Goal: Information Seeking & Learning: Learn about a topic

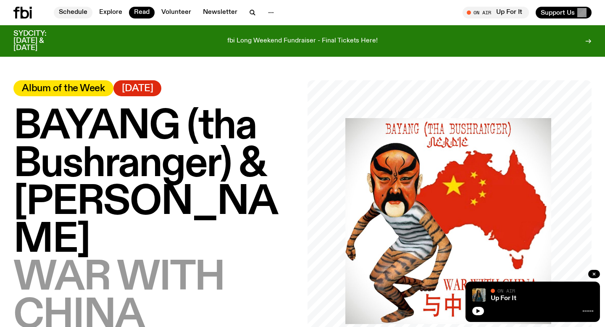
scroll to position [698, 0]
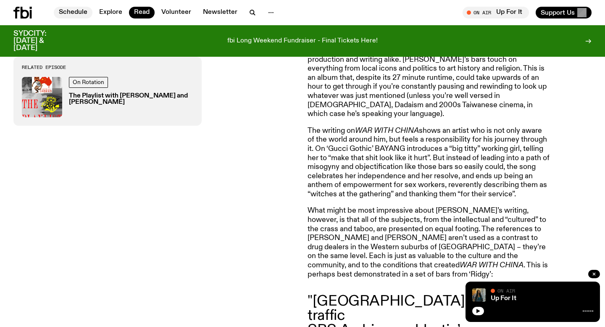
click at [68, 17] on link "Schedule" at bounding box center [73, 13] width 39 height 12
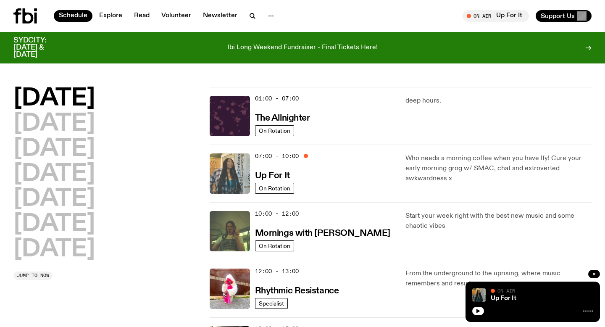
click at [224, 173] on img at bounding box center [230, 173] width 40 height 40
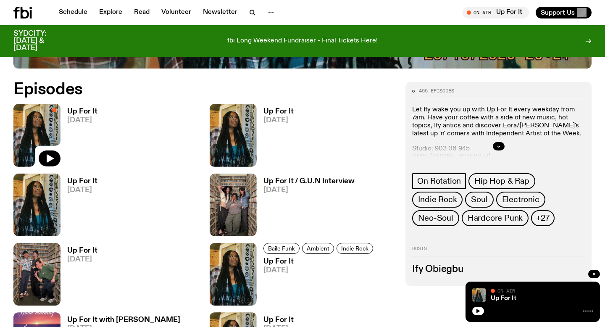
scroll to position [405, 0]
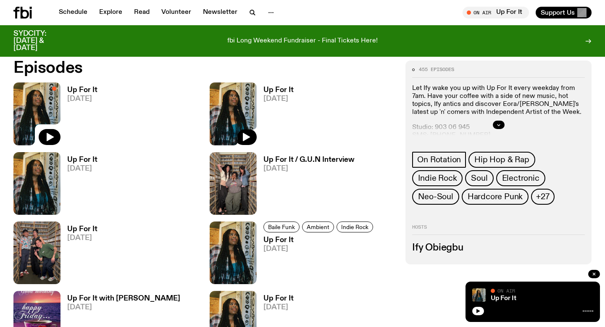
click at [232, 92] on img at bounding box center [233, 113] width 47 height 63
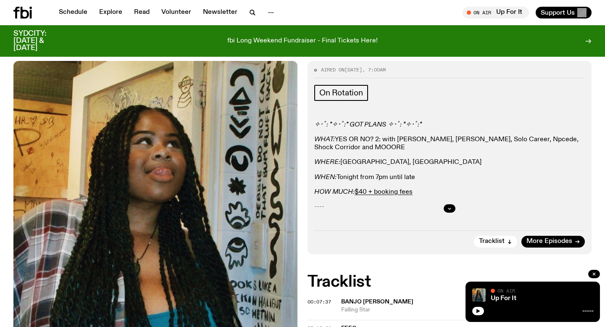
scroll to position [108, 0]
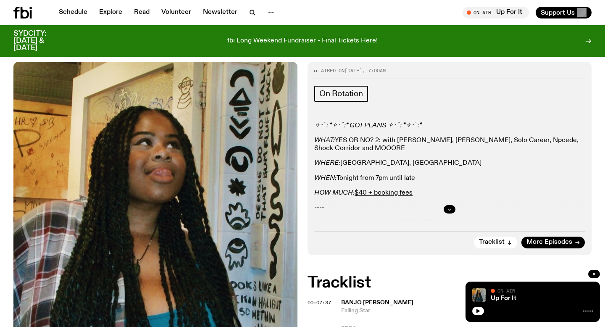
click at [449, 205] on div at bounding box center [449, 209] width 271 height 27
click at [452, 208] on icon "button" at bounding box center [449, 209] width 5 height 5
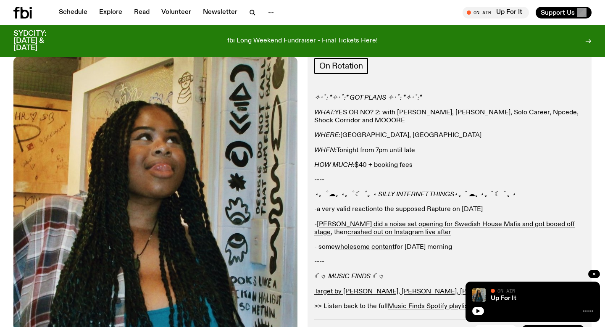
scroll to position [124, 0]
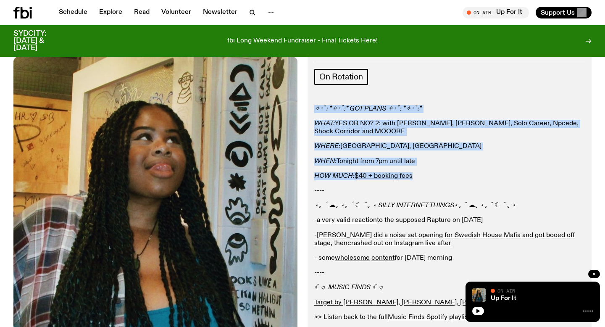
drag, startPoint x: 431, startPoint y: 180, endPoint x: 312, endPoint y: 107, distance: 139.5
click at [312, 107] on div "Aired on [DATE] 7:00am On Rotation ✧･ﾟ: *✧･ﾟ:* GOT PLANS ✧･ﾟ: *✧･ﾟ:* WHAT: YES …" at bounding box center [449, 199] width 284 height 309
copy div "✧･ﾟ: *✧･ﾟ:* GOT PLANS ✧･ﾟ: *✧･ﾟ:* WHAT: YES OR NO? 2: with [PERSON_NAME], [PERS…"
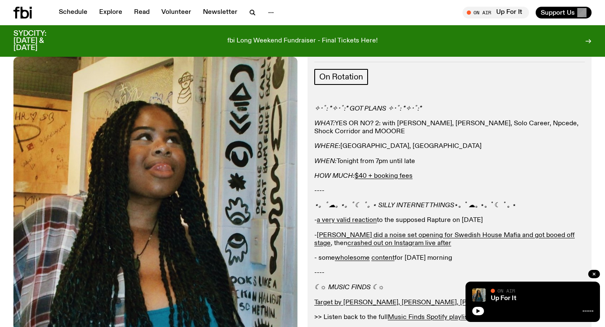
click at [336, 193] on p "----" at bounding box center [449, 191] width 271 height 8
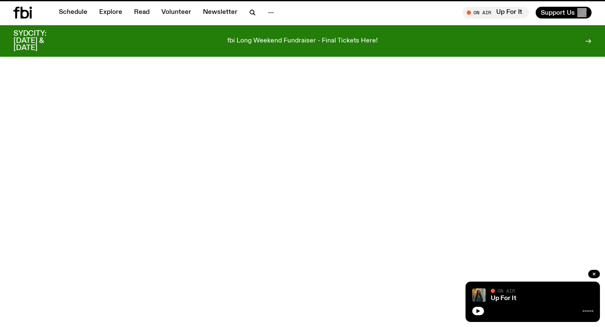
scroll to position [405, 0]
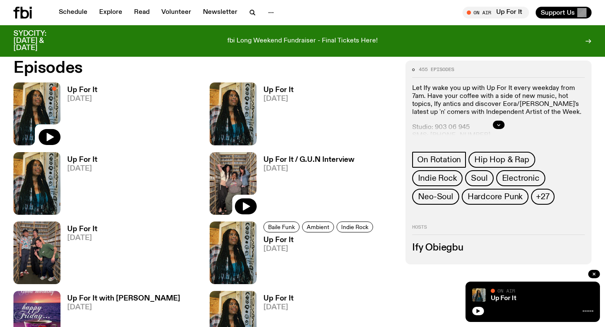
click at [247, 176] on img at bounding box center [233, 183] width 47 height 63
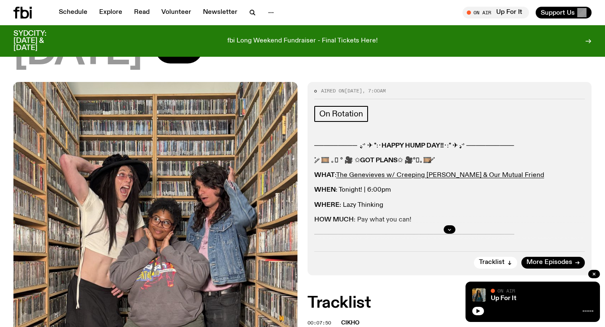
scroll to position [87, 0]
click at [455, 226] on div at bounding box center [449, 229] width 271 height 27
click at [449, 229] on icon "button" at bounding box center [449, 229] width 5 height 5
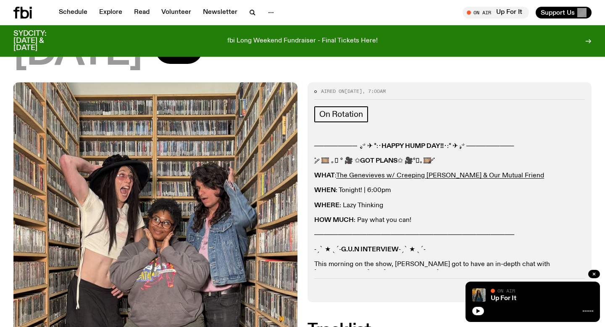
scroll to position [134, 0]
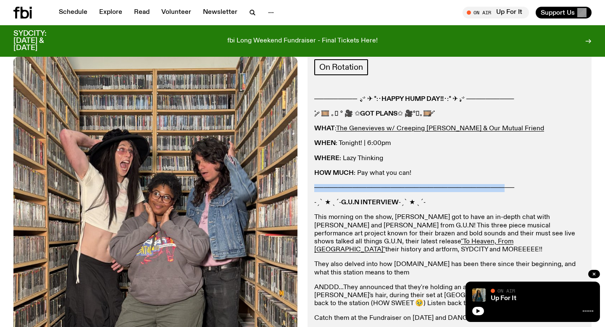
drag, startPoint x: 314, startPoint y: 187, endPoint x: 586, endPoint y: 189, distance: 271.4
click at [586, 189] on div "Aired on [DATE] 7:00am On Rotation ───────── .ೃ࿔ ✈︎ *:･ HAPPY HUMP DAY!! ･:* ✈︎…" at bounding box center [449, 228] width 284 height 386
click at [587, 190] on div "Aired on [DATE] 7:00am On Rotation ───────── .ೃ࿔ ✈︎ *:･ HAPPY HUMP DAY!! ･:* ✈︎…" at bounding box center [449, 228] width 284 height 386
drag, startPoint x: 586, startPoint y: 189, endPoint x: 310, endPoint y: 186, distance: 276.8
click at [310, 186] on div "Aired on [DATE] 7:00am On Rotation ───────── .ೃ࿔ ✈︎ *:･ HAPPY HUMP DAY!! ･:* ✈︎…" at bounding box center [449, 228] width 284 height 386
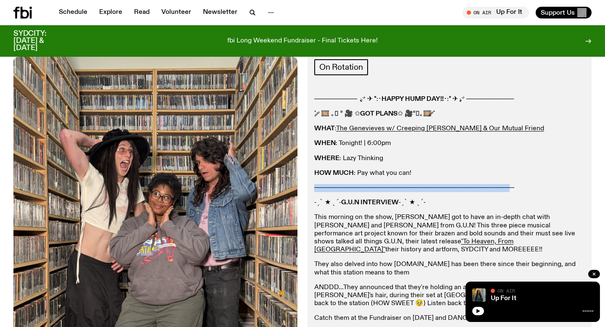
copy p "─────────────────────────────────────────"
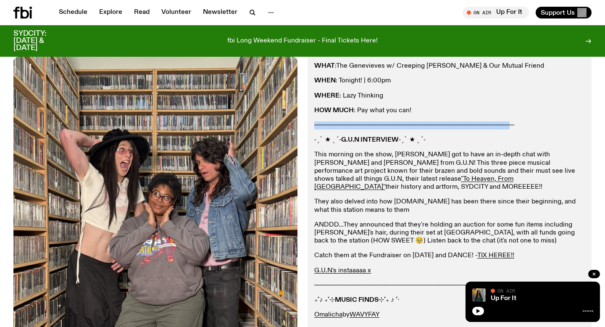
scroll to position [304, 0]
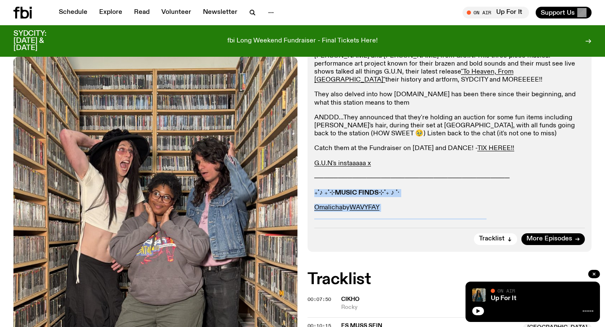
drag, startPoint x: 491, startPoint y: 213, endPoint x: 312, endPoint y: 182, distance: 182.1
click at [312, 182] on div "Aired on [DATE] 7:00am On Rotation ───────── .ೃ࿔ ✈︎ *:･ HAPPY HUMP DAY!! ･:* ✈︎…" at bounding box center [449, 59] width 284 height 386
copy div "₊˚♪ ₊˚⊹ MUSIC FINDS ⊹˚₊ ♪ ˚‧ Omalicha by WAVYFAY >> Find all Ify's Music Finds …"
